Goal: Find specific page/section: Find specific page/section

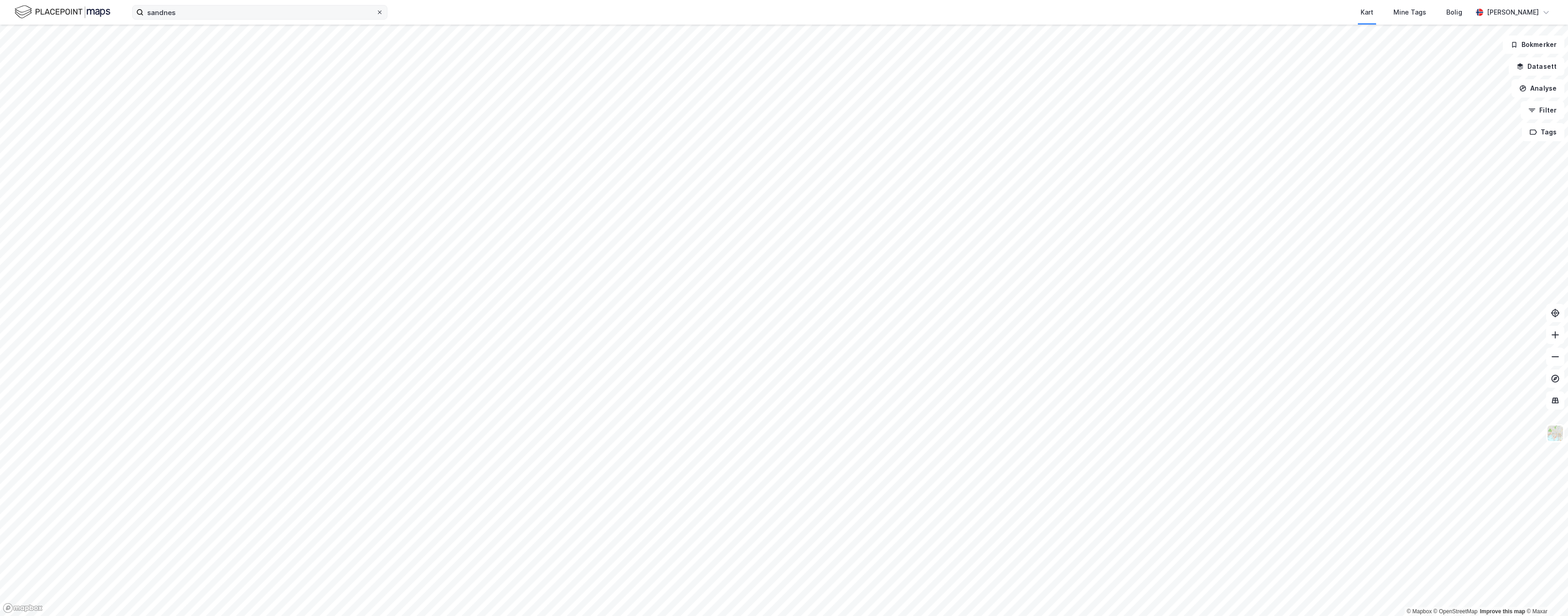
click at [378, 15] on icon at bounding box center [379, 12] width 5 height 5
click at [376, 15] on input "sandnes" at bounding box center [260, 12] width 233 height 14
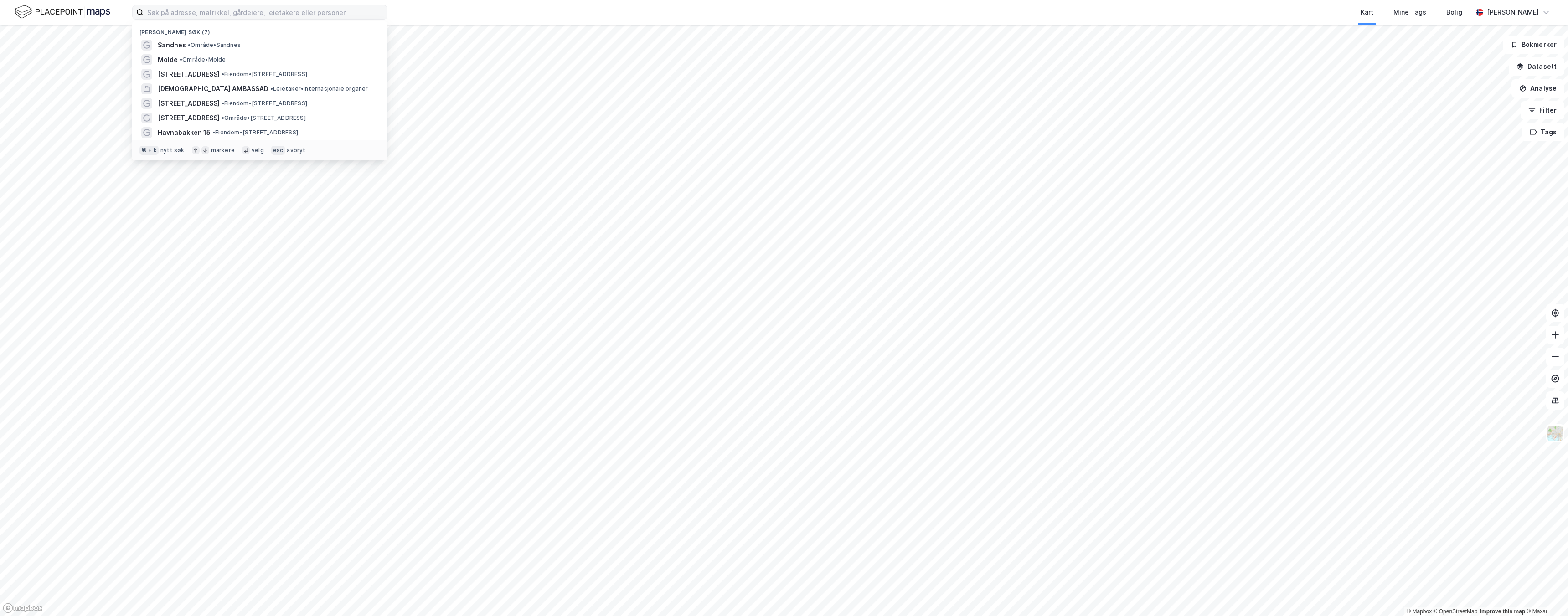
click at [414, 16] on div "Nylige søk (7) Sandnes • Område • Sandnes Molde • Område • [STREET_ADDRESS] • E…" at bounding box center [784, 12] width 1568 height 25
click at [219, 10] on input at bounding box center [265, 12] width 243 height 14
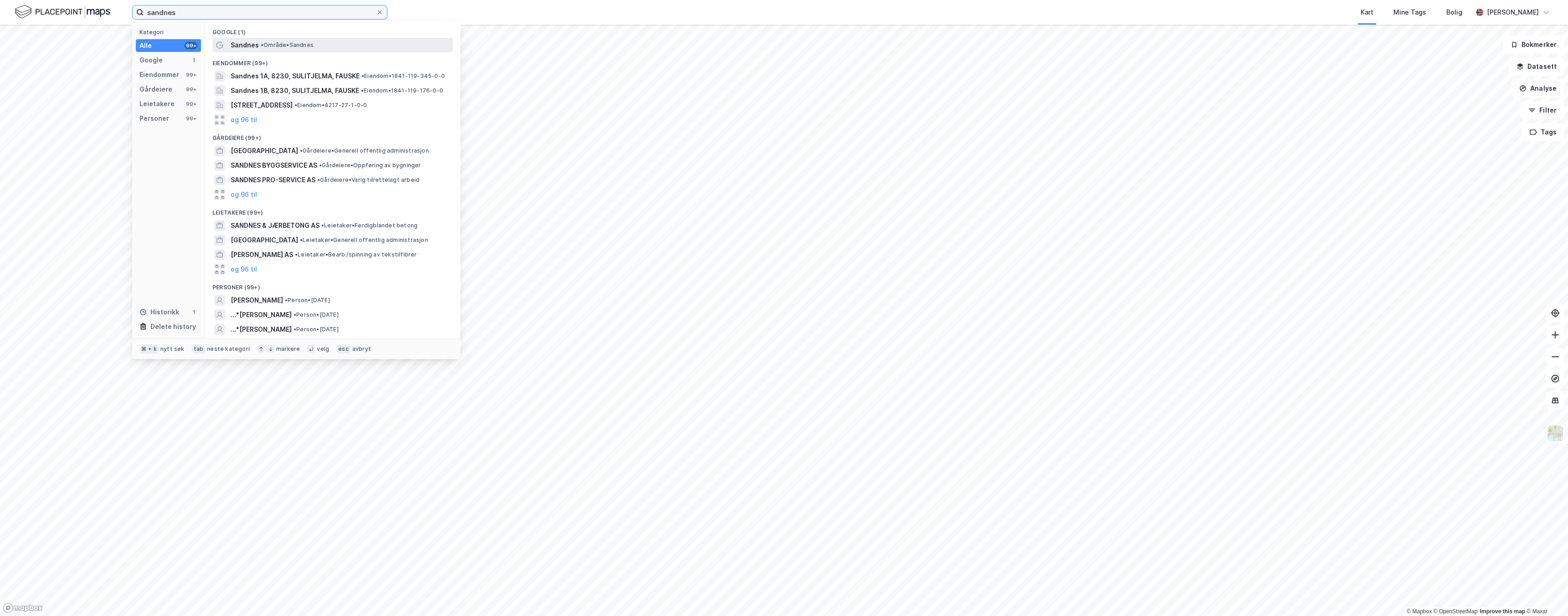
type input "sandnes"
click at [250, 40] on span "Sandnes" at bounding box center [244, 44] width 28 height 11
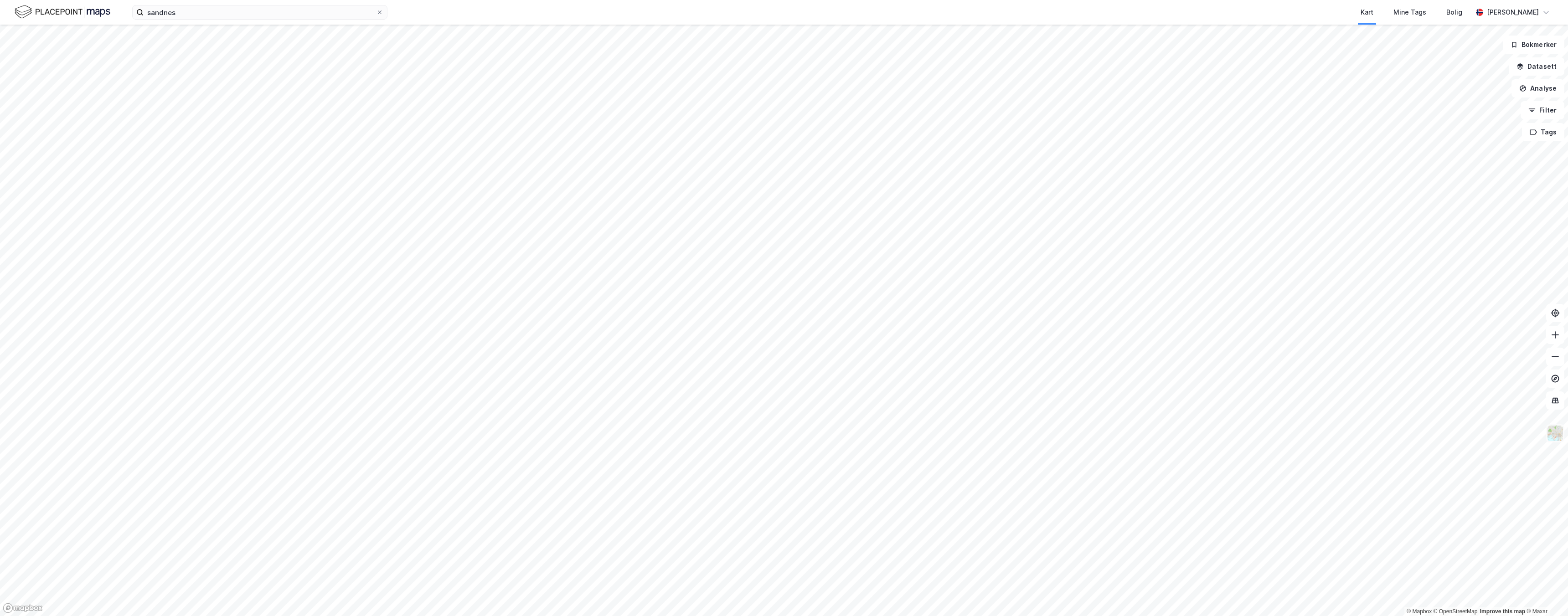
click at [1556, 433] on img at bounding box center [1555, 433] width 17 height 17
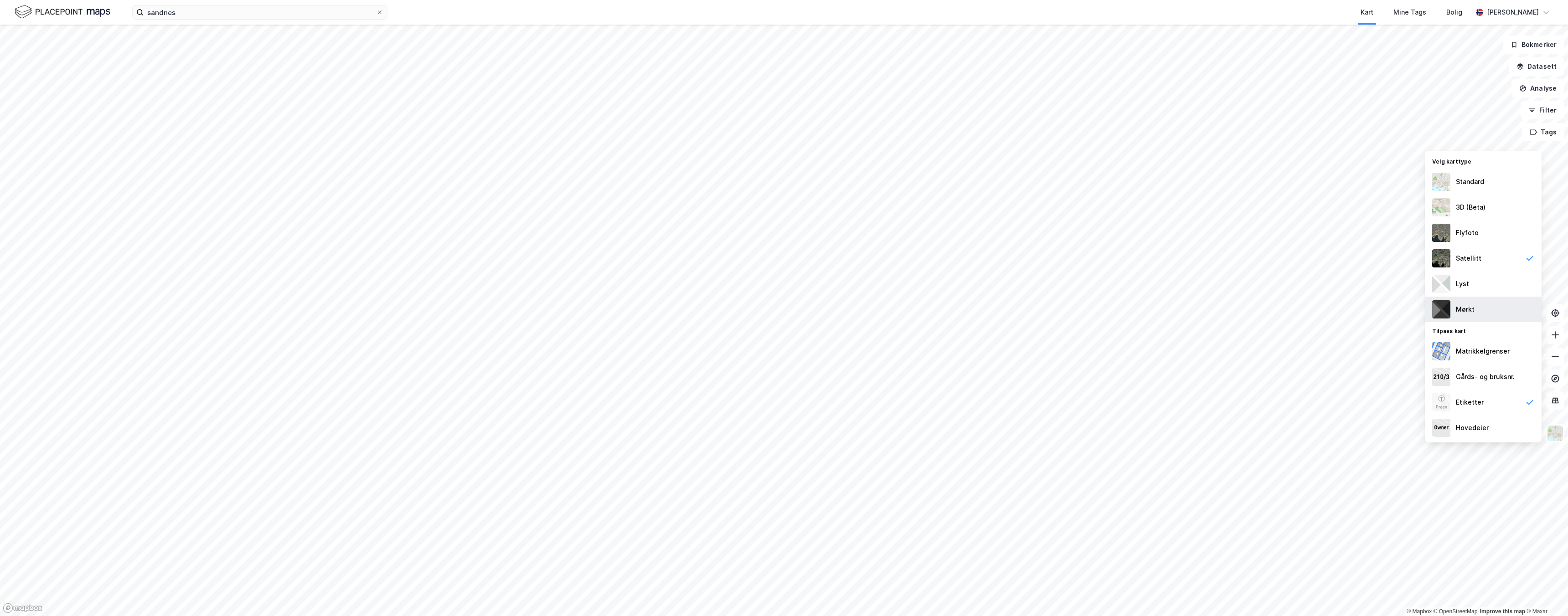
click at [1488, 314] on div "Mørkt" at bounding box center [1483, 310] width 116 height 26
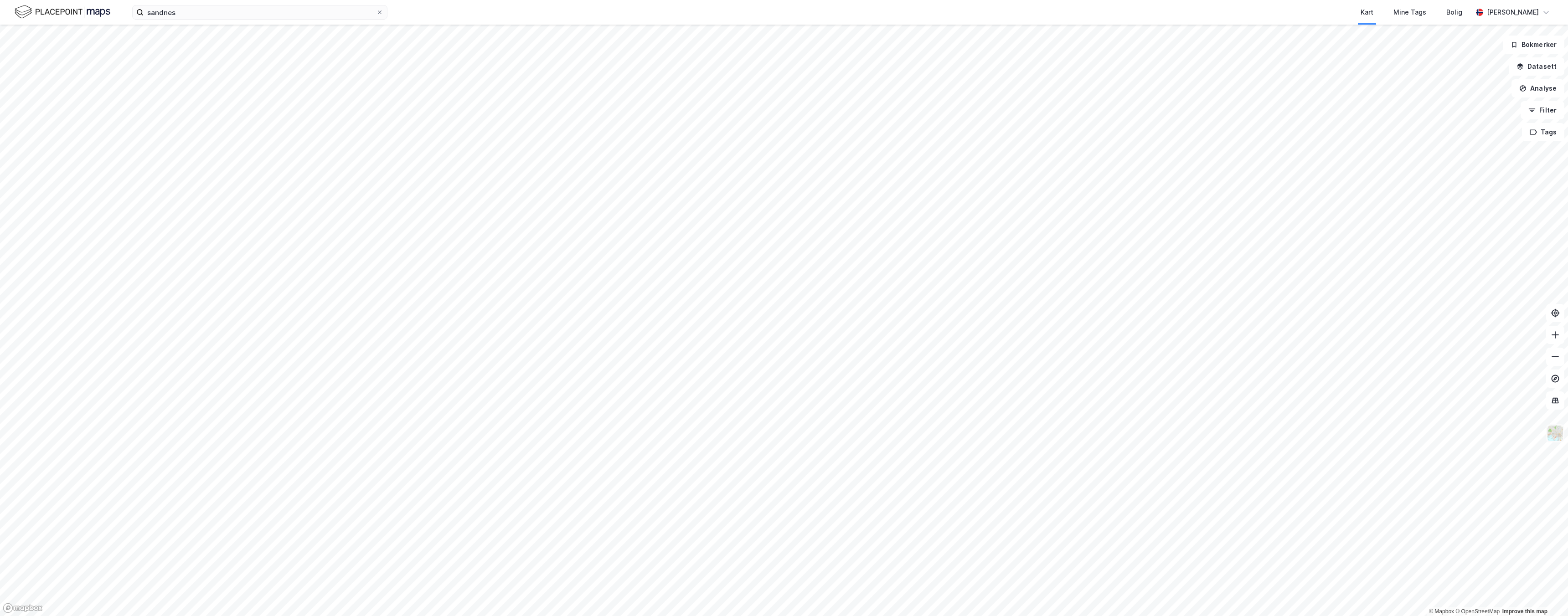
click at [1564, 437] on button at bounding box center [1554, 433] width 18 height 18
